Goal: Find contact information: Find contact information

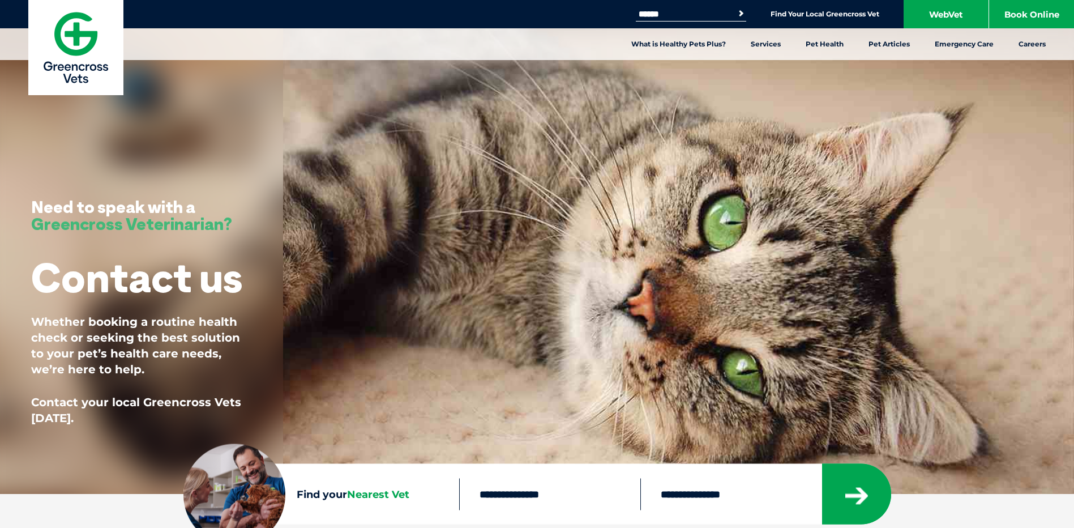
click at [666, 15] on input "Search for:" at bounding box center [684, 14] width 96 height 9
type input "********"
click at [735, 8] on button "Search" at bounding box center [740, 13] width 11 height 11
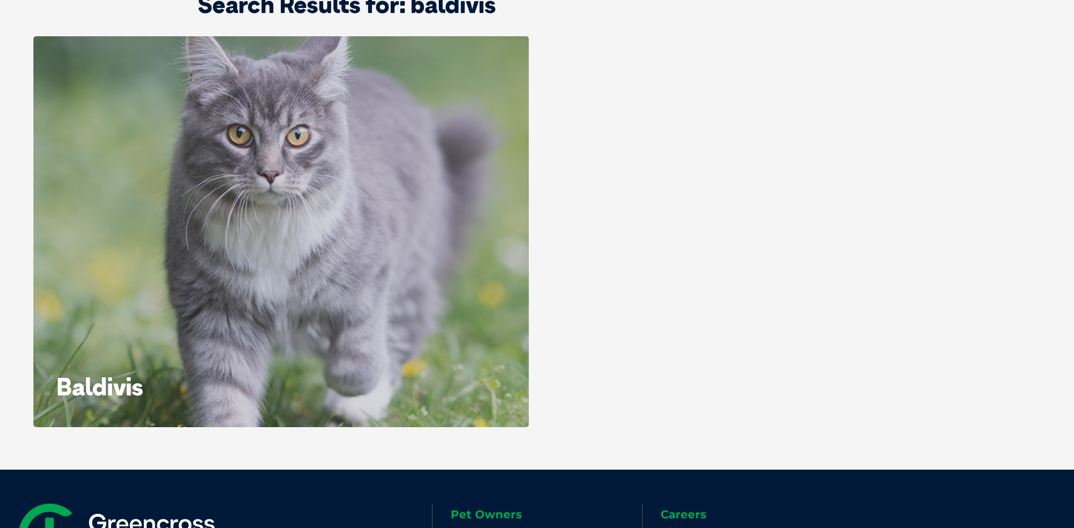
scroll to position [264, 0]
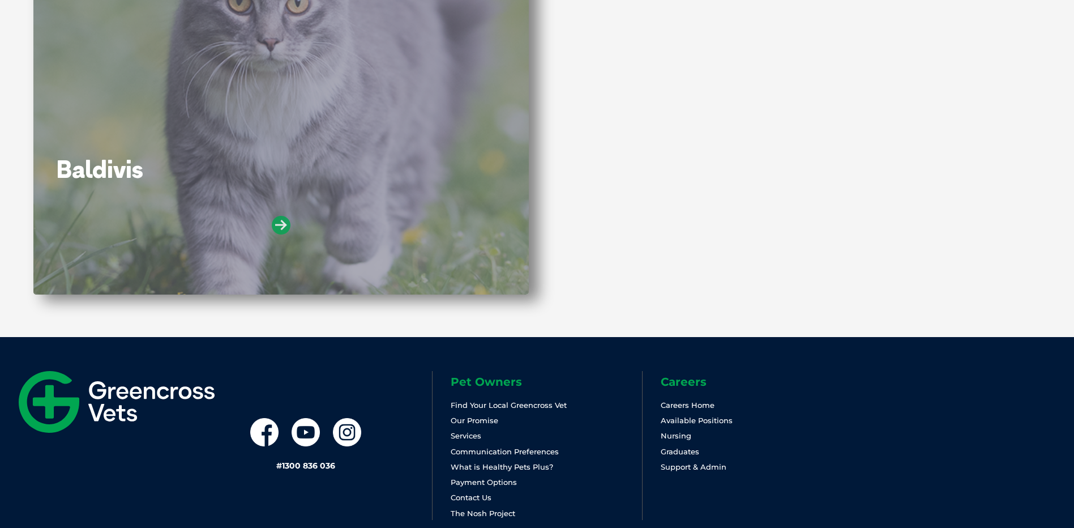
click at [272, 222] on icon at bounding box center [281, 225] width 19 height 19
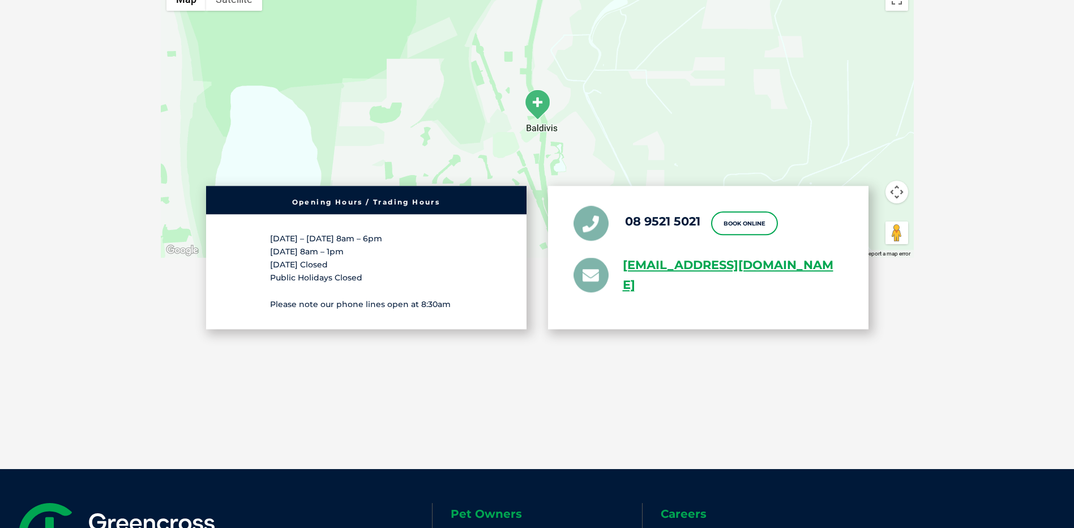
scroll to position [2246, 0]
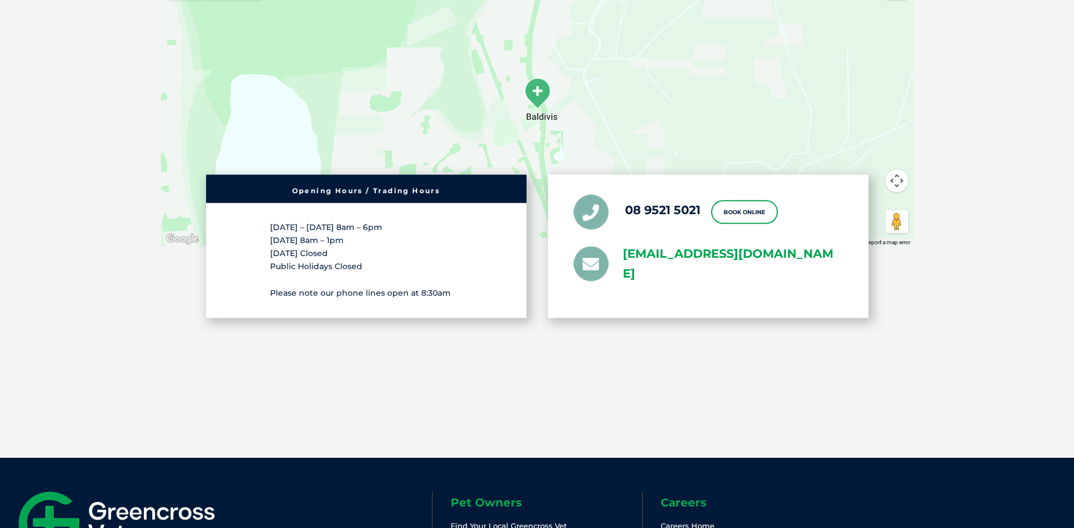
click at [654, 244] on link "greencross.baldivis@greencrossvet.com.au" at bounding box center [733, 264] width 220 height 40
